Goal: Check status

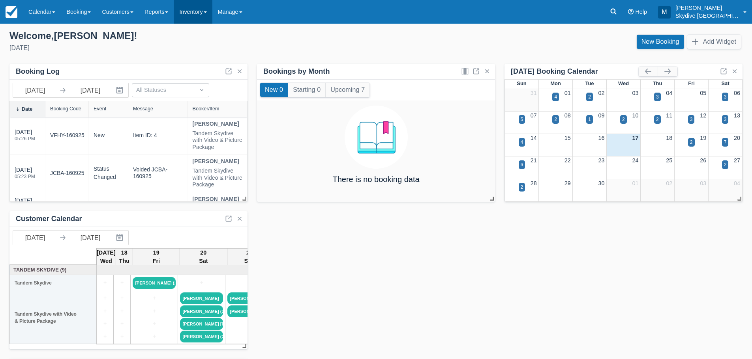
click at [207, 13] on span at bounding box center [205, 12] width 3 height 2
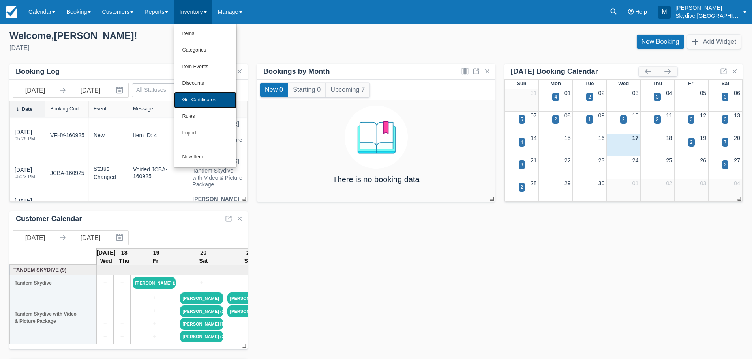
click at [208, 97] on link "Gift Certificates" at bounding box center [205, 100] width 62 height 17
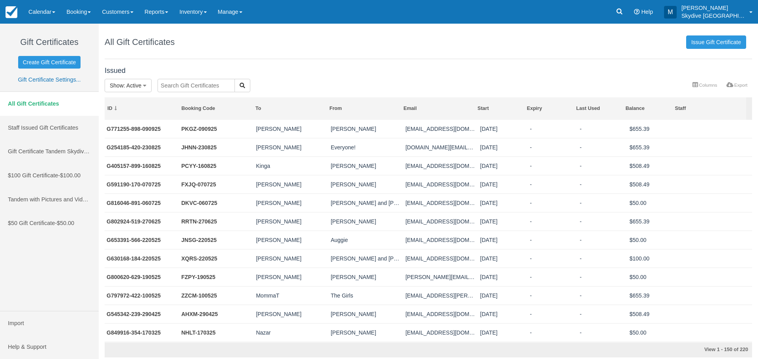
click at [171, 84] on input "text" at bounding box center [195, 85] width 77 height 13
type input "g802924-519-270625"
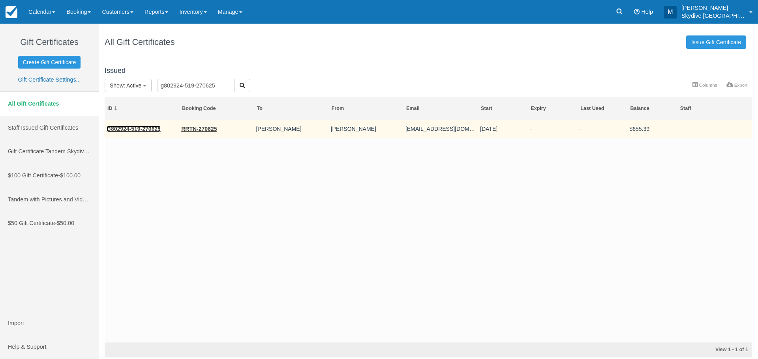
click at [137, 127] on link "G802924-519-270625" at bounding box center [134, 129] width 54 height 6
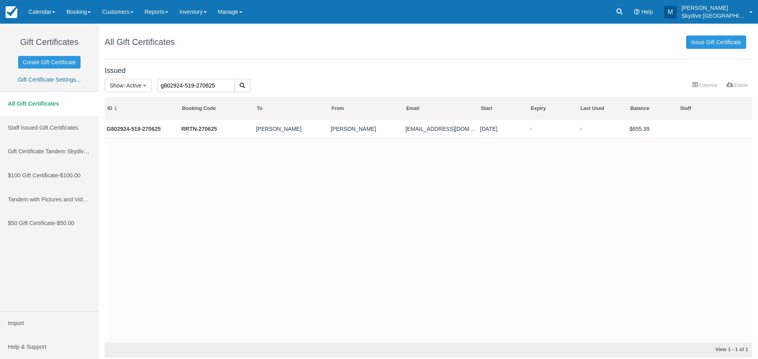
drag, startPoint x: 220, startPoint y: 86, endPoint x: 154, endPoint y: 90, distance: 66.4
click at [154, 90] on div "g802924-519-270625" at bounding box center [233, 86] width 162 height 15
type input "g591190-170-070725"
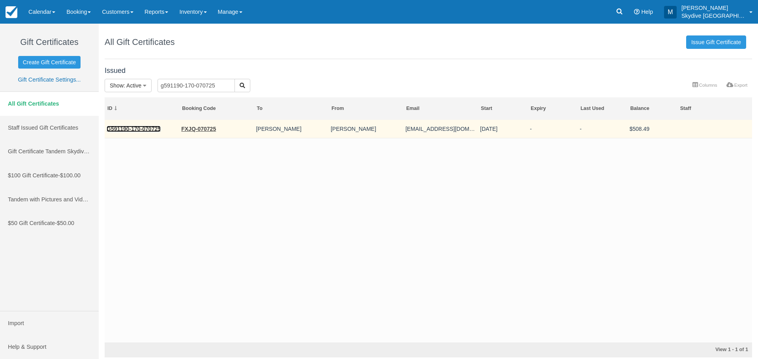
click at [137, 127] on link "G591190-170-070725" at bounding box center [134, 129] width 54 height 6
